Goal: Task Accomplishment & Management: Manage account settings

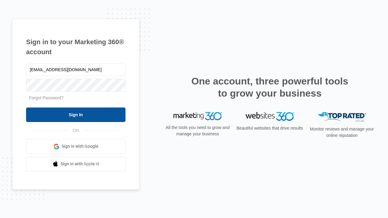
click at [76, 115] on input "Sign In" at bounding box center [75, 115] width 99 height 15
